Goal: Information Seeking & Learning: Find specific page/section

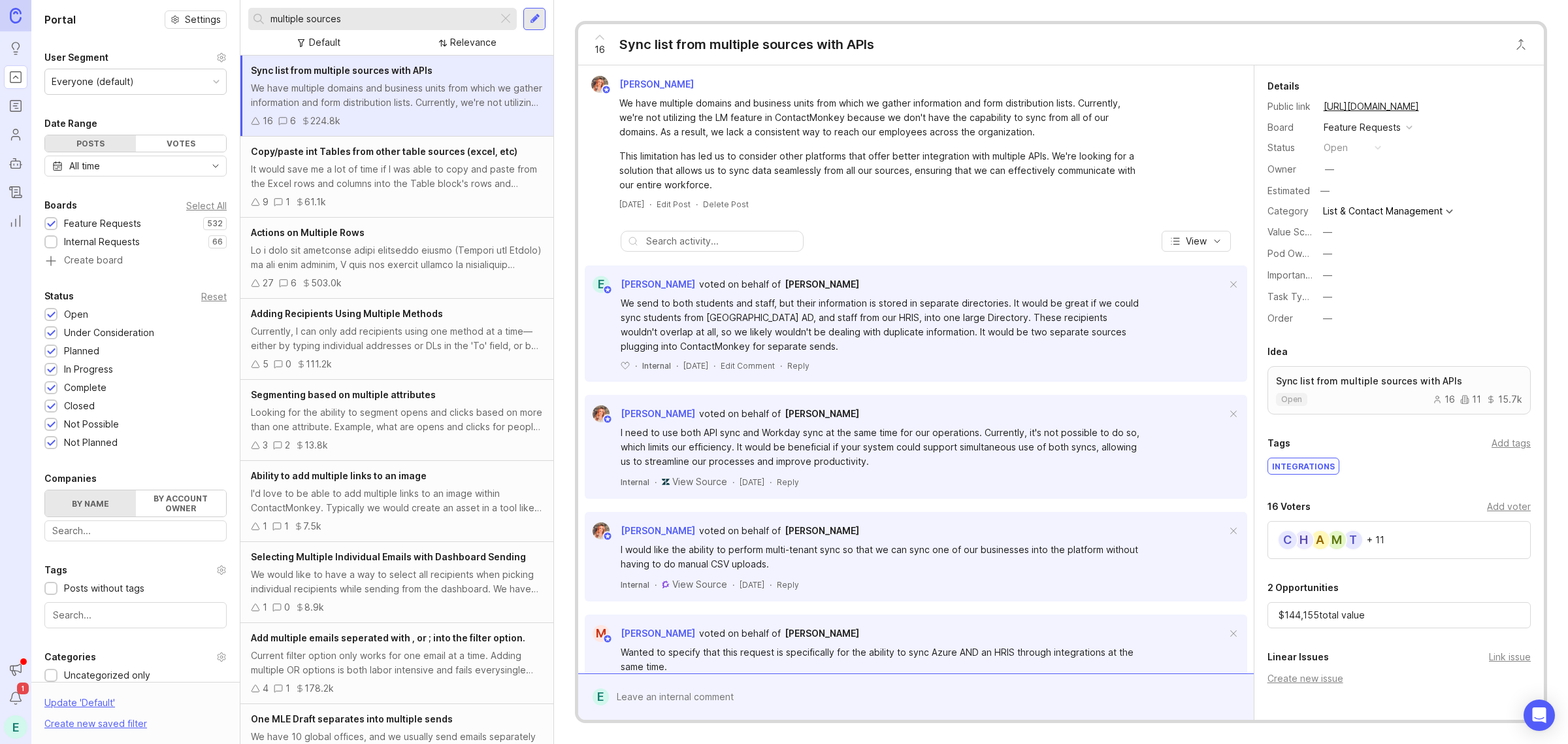
click at [118, 2] on div "Portal Settings User Segment Everyone (default) Date Range Posts Votes All time…" at bounding box center [799, 372] width 1537 height 744
type input "encrypt"
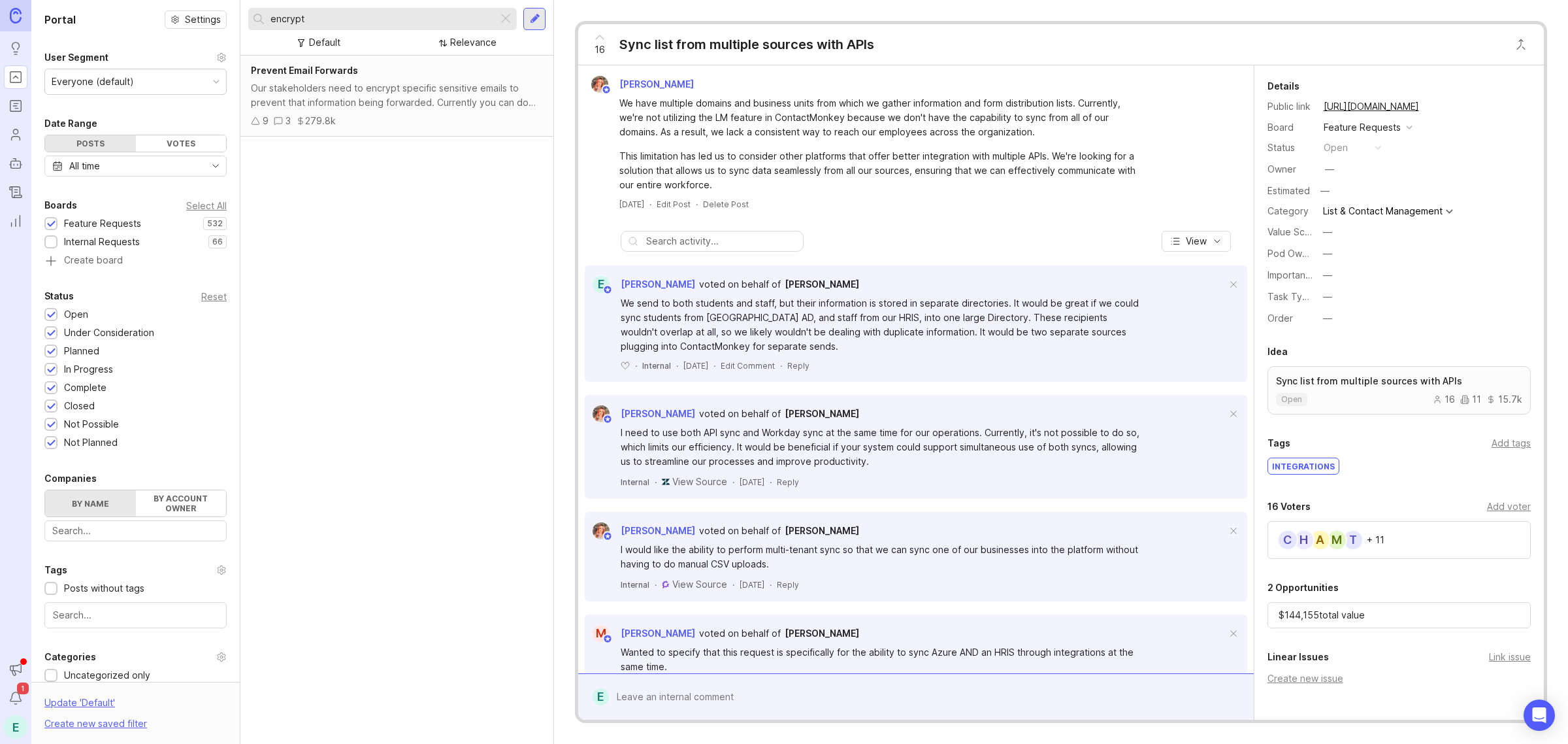
click at [376, 91] on div "Our stakeholders need to encrypt specific sensitive emails to prevent that info…" at bounding box center [397, 96] width 292 height 29
